Goal: Task Accomplishment & Management: Manage account settings

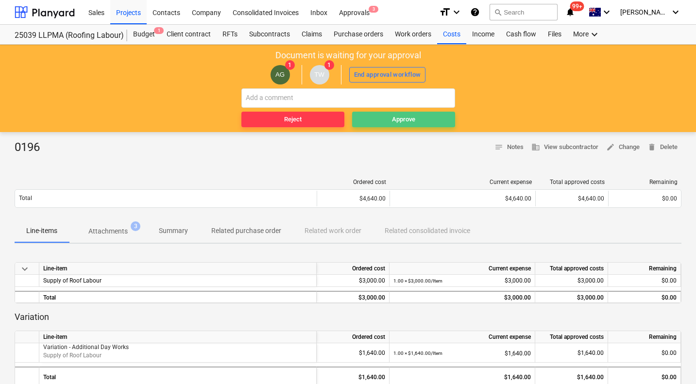
click at [396, 121] on div "Approve" at bounding box center [403, 119] width 23 height 11
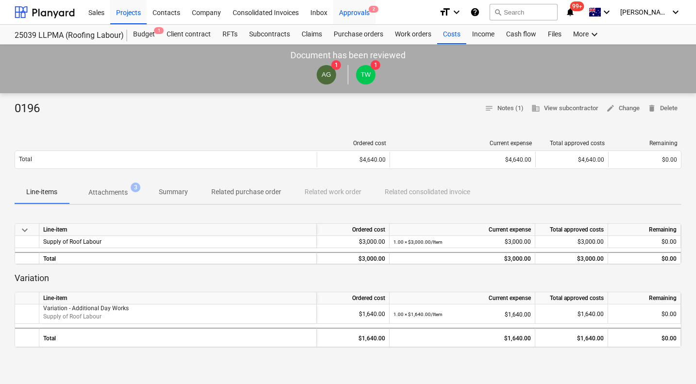
click at [351, 11] on div "Approvals 2" at bounding box center [354, 12] width 42 height 25
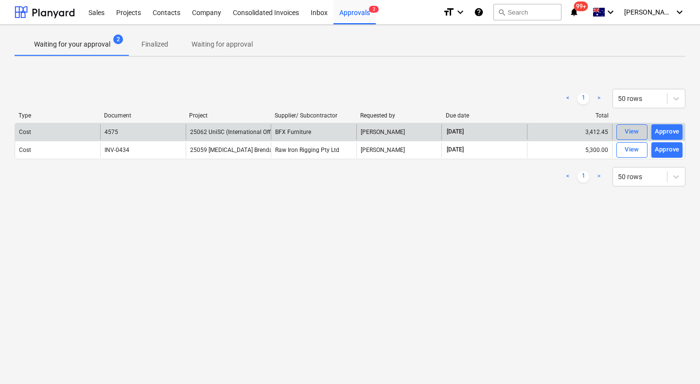
click at [629, 133] on div "View" at bounding box center [631, 131] width 15 height 11
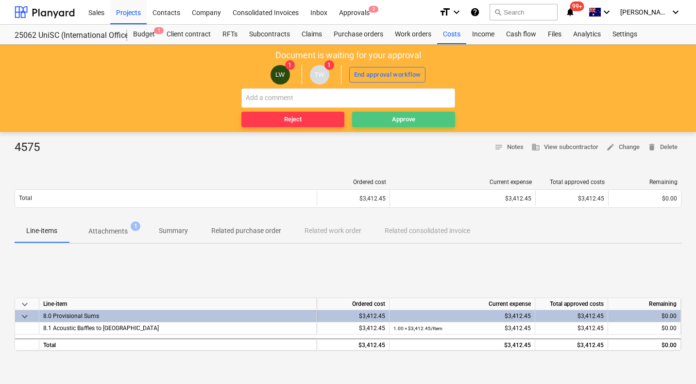
click at [401, 116] on div "Approve" at bounding box center [403, 119] width 23 height 11
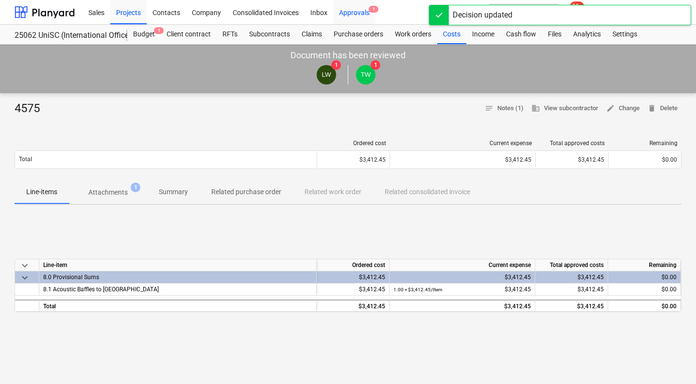
click at [351, 14] on div "Approvals 1" at bounding box center [354, 12] width 42 height 25
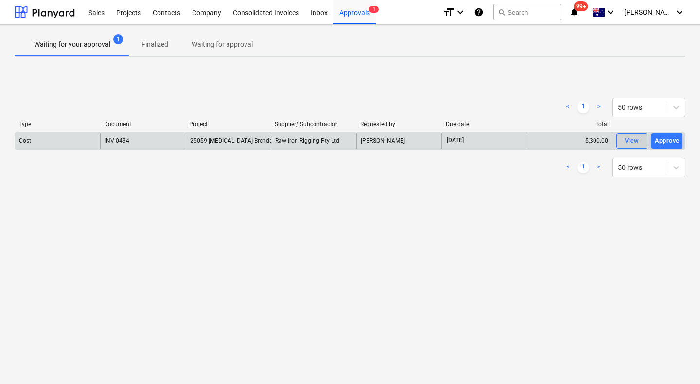
click at [620, 143] on button "View" at bounding box center [631, 141] width 31 height 16
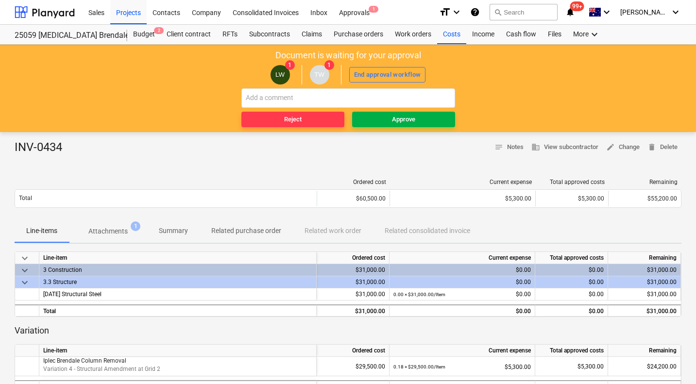
click at [411, 118] on div "Approve" at bounding box center [403, 119] width 23 height 11
